Goal: Complete application form

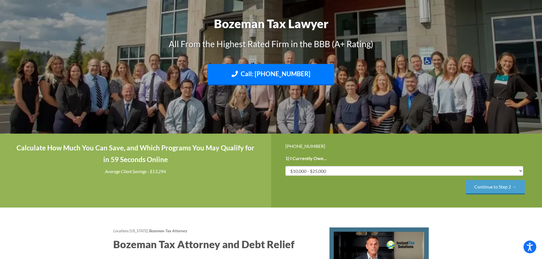
scroll to position [76, 0]
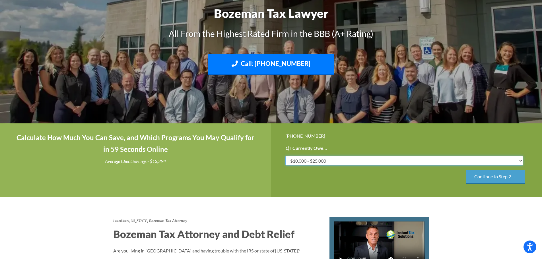
click at [406, 158] on select "Less than $10,000 $10,000 - $25,000 $25,000 - $50,000 $50,000 - $75,000 $75,000+" at bounding box center [404, 161] width 238 height 10
select select "over-75"
click at [285, 156] on select "Less than $10,000 $10,000 - $25,000 $25,000 - $50,000 $50,000 - $75,000 $75,000+" at bounding box center [404, 161] width 238 height 10
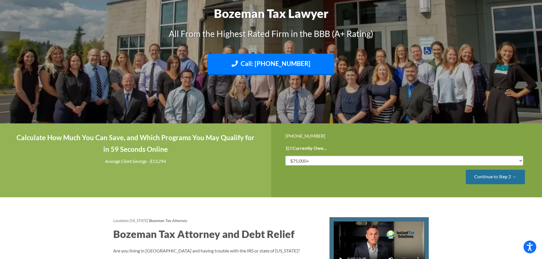
click at [478, 180] on input "Continue to Step 2 →" at bounding box center [494, 177] width 59 height 14
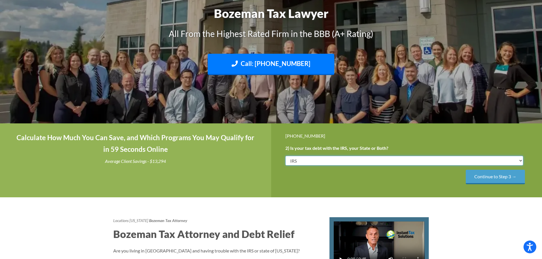
click at [377, 160] on select "IRS State Both IRS and State" at bounding box center [404, 161] width 238 height 10
select select "State"
click at [285, 156] on select "IRS State Both IRS and State" at bounding box center [404, 161] width 238 height 10
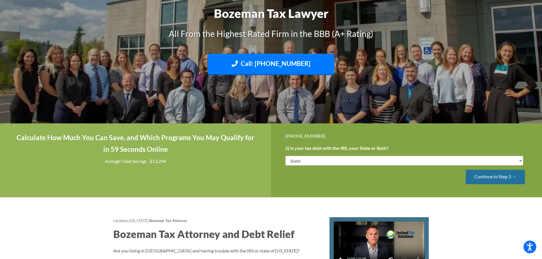
click at [486, 177] on input "Continue to Step 3 →" at bounding box center [494, 177] width 59 height 14
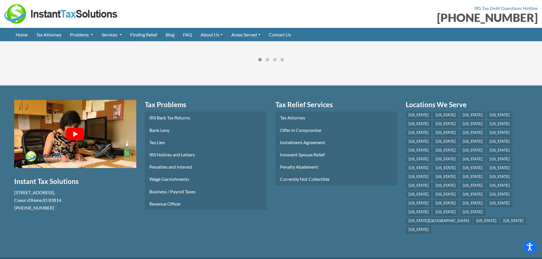
scroll to position [1421, 0]
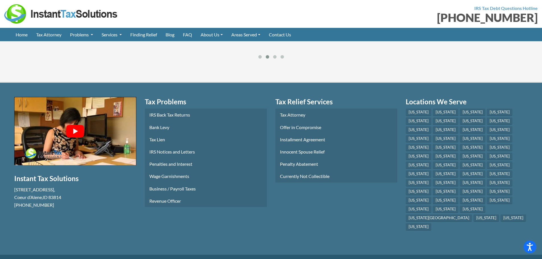
click at [106, 145] on button "Play Youtube video" at bounding box center [75, 131] width 122 height 69
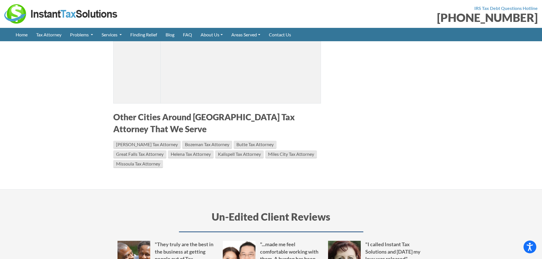
scroll to position [1052, 0]
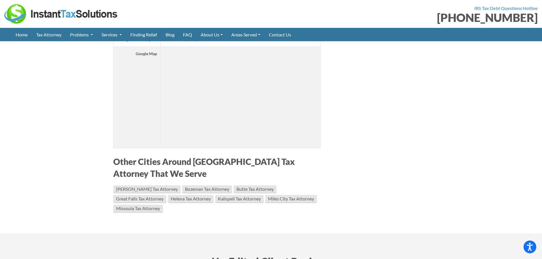
drag, startPoint x: 541, startPoint y: 163, endPoint x: 551, endPoint y: 20, distance: 143.6
click at [541, 12] on div "IRS Tax Debt Questions Hotline [PHONE_NUMBER]" at bounding box center [406, 13] width 271 height 19
drag, startPoint x: 119, startPoint y: 11, endPoint x: 14, endPoint y: 9, distance: 104.1
click at [14, 9] on div at bounding box center [135, 13] width 262 height 19
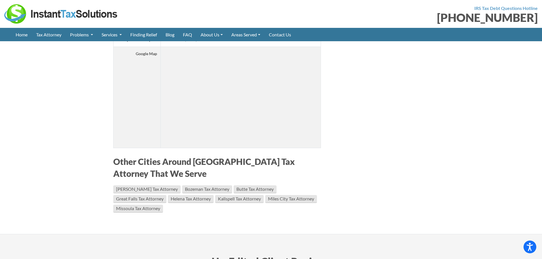
scroll to position [0, 0]
